Goal: Entertainment & Leisure: Consume media (video, audio)

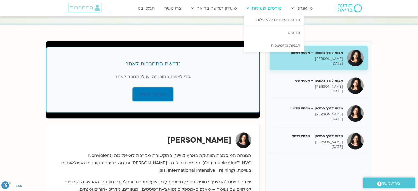
click at [267, 7] on link "קורסים ופעילות" at bounding box center [264, 8] width 41 height 10
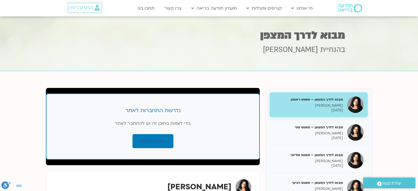
click at [81, 9] on span "התחברות" at bounding box center [81, 8] width 23 height 6
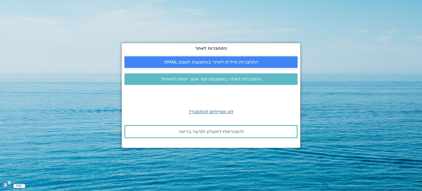
click at [196, 62] on span "התחברות מיידית לאתר באמצעות חשבון GMAIL" at bounding box center [211, 62] width 94 height 5
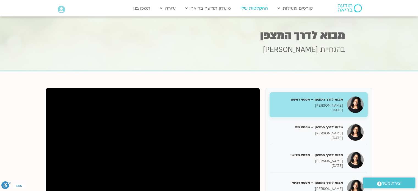
click at [263, 7] on link "ההקלטות שלי" at bounding box center [254, 8] width 33 height 10
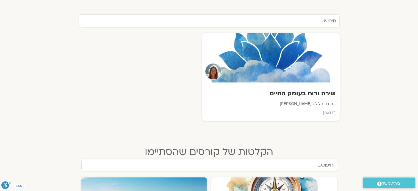
scroll to position [185, 0]
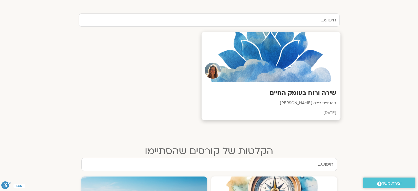
click at [298, 95] on h3 "שירה ורוח בעומק החיים" at bounding box center [271, 93] width 131 height 9
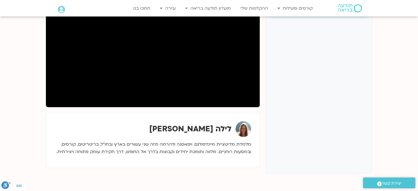
scroll to position [100, 0]
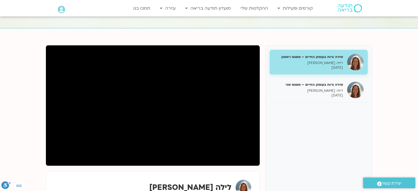
scroll to position [41, 0]
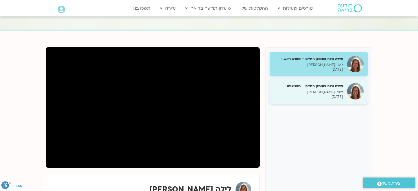
click at [329, 91] on p "לילה [PERSON_NAME]" at bounding box center [308, 92] width 69 height 5
